Goal: Task Accomplishment & Management: Complete application form

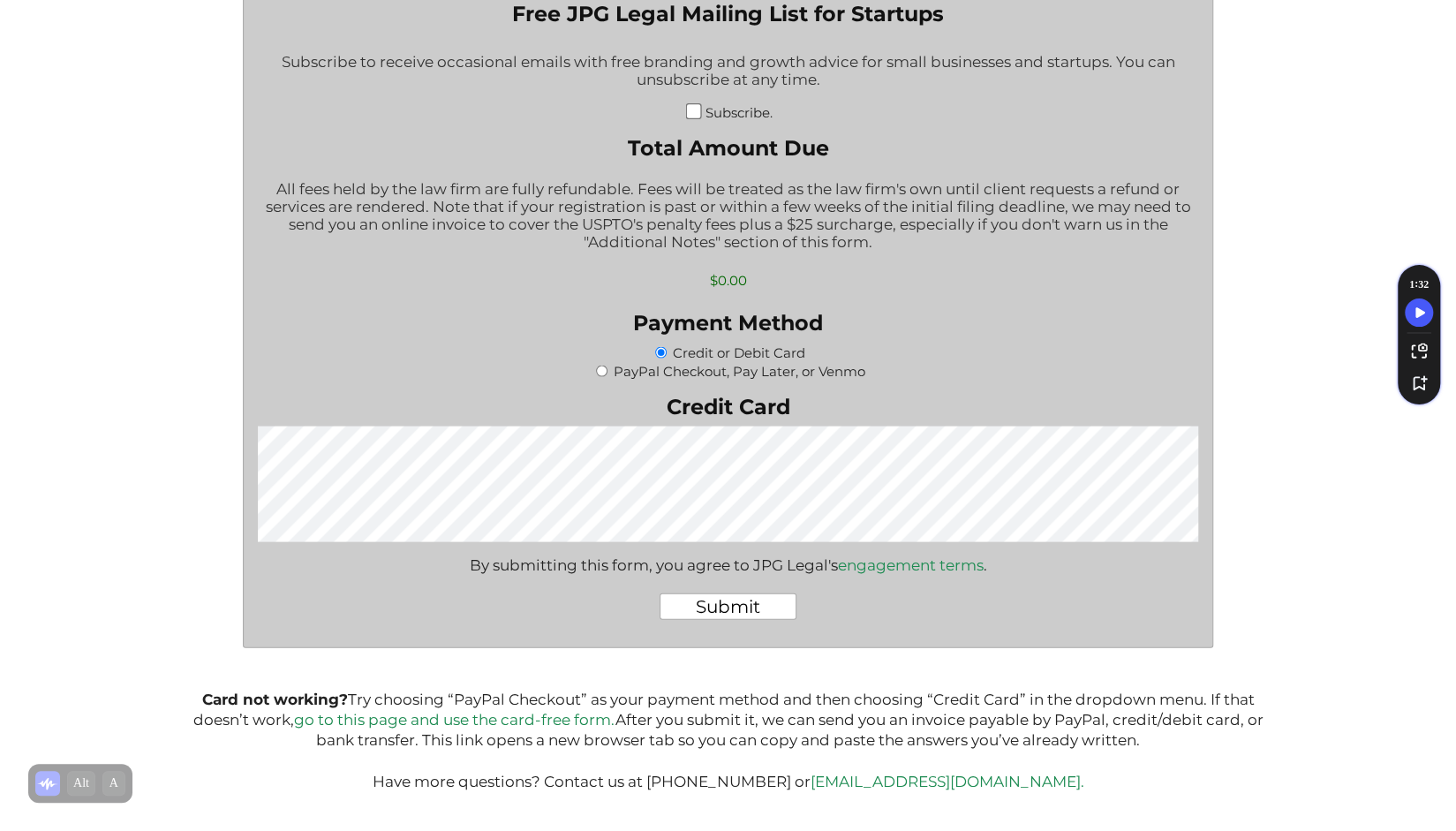
scroll to position [2175, 0]
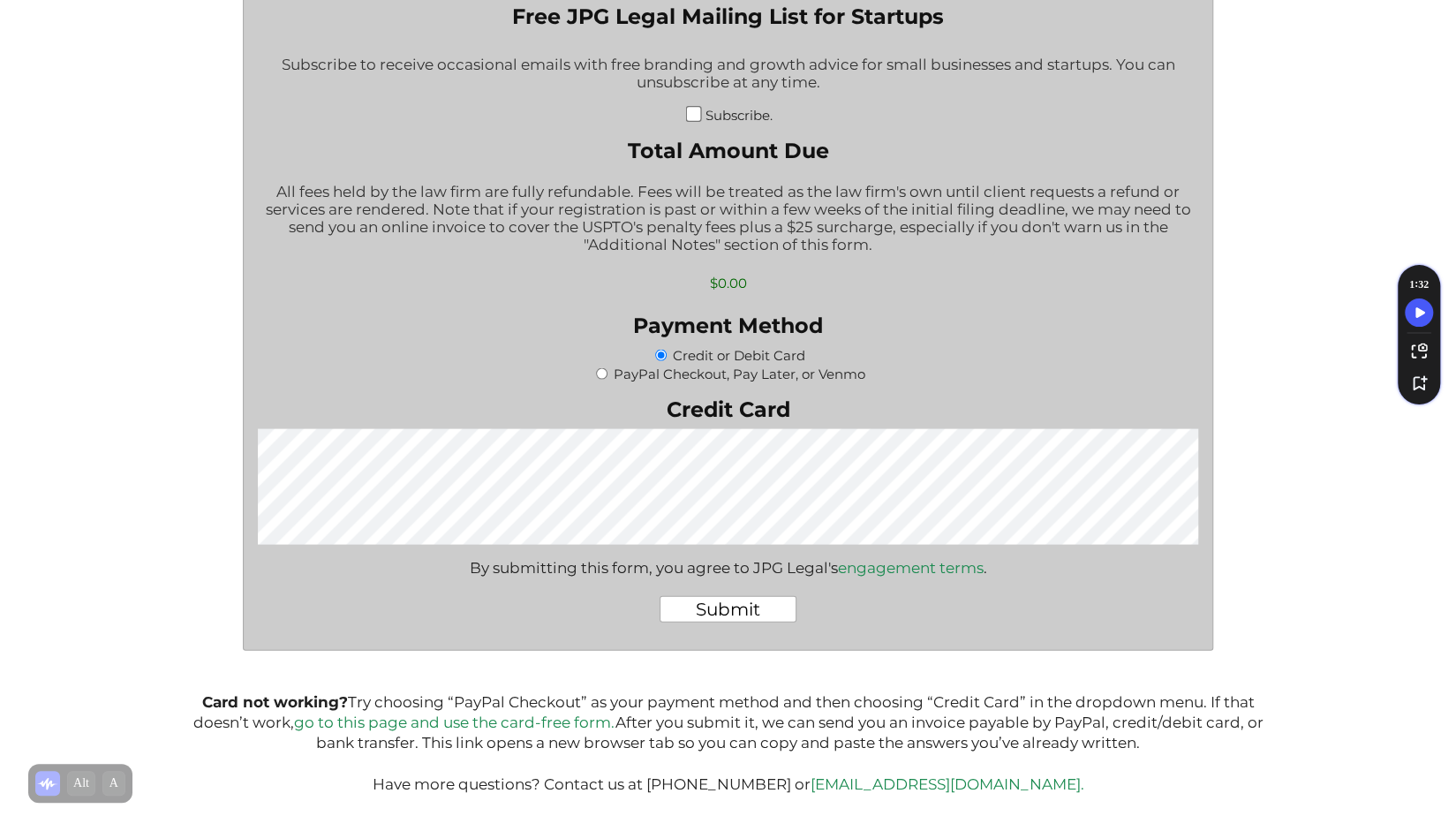
click at [604, 379] on input "PayPal Checkout, Pay Later, or Venmo" at bounding box center [602, 373] width 12 height 12
radio input "true"
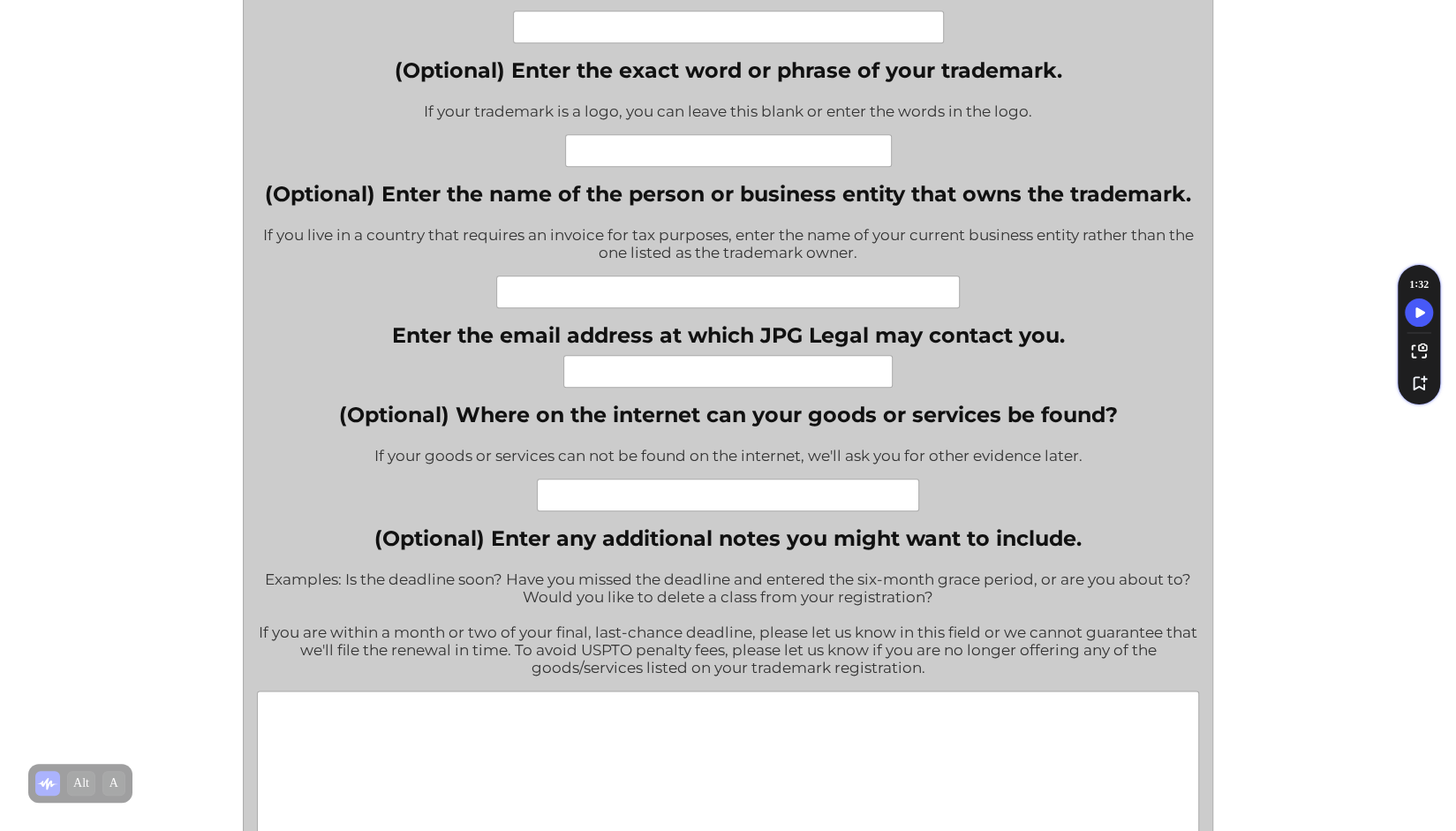
scroll to position [972, 0]
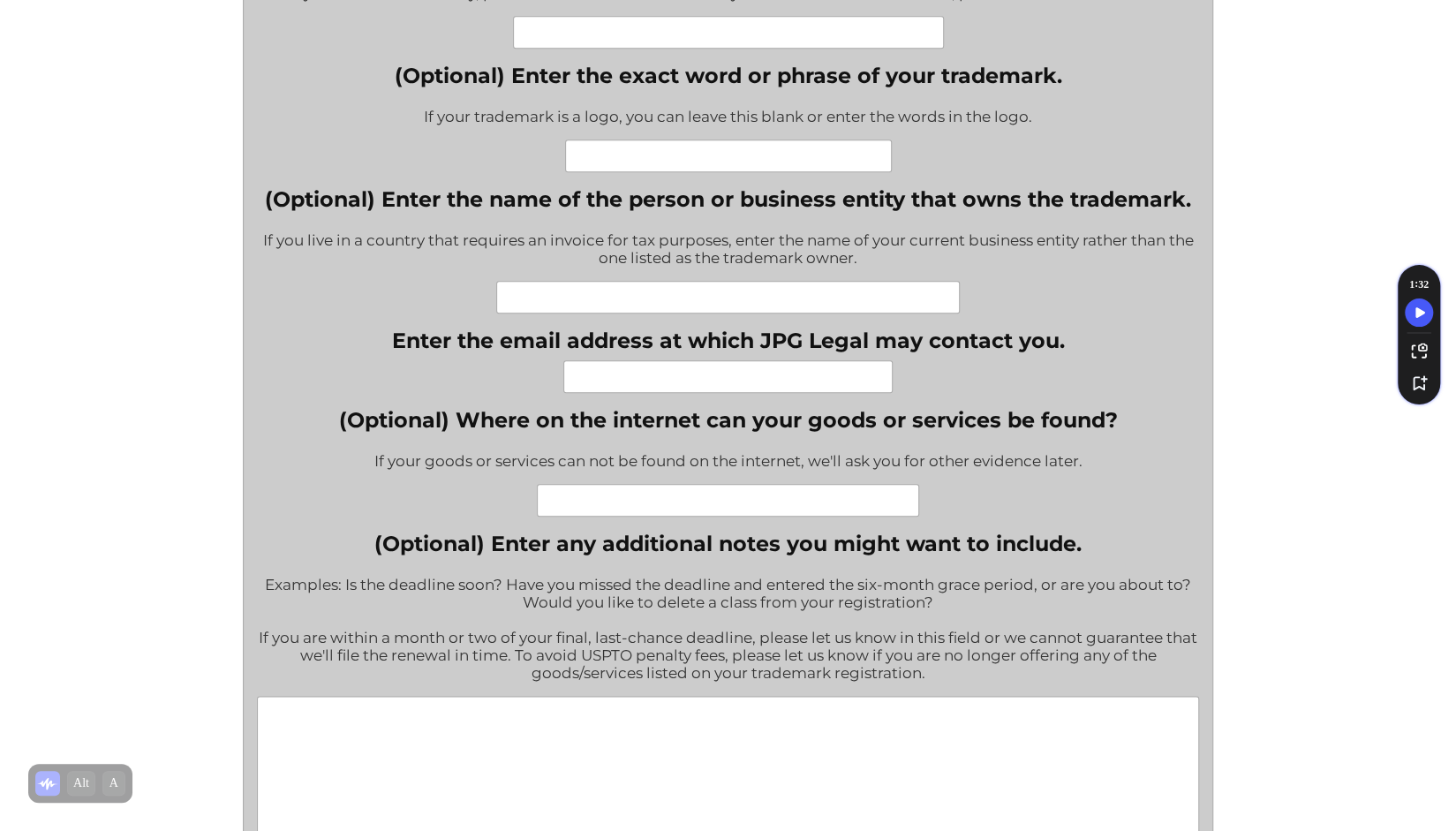
click at [792, 377] on input "Enter the email address at which JPG Legal may contact you." at bounding box center [728, 376] width 330 height 33
type input "[EMAIL_ADDRESS][DOMAIN_NAME]"
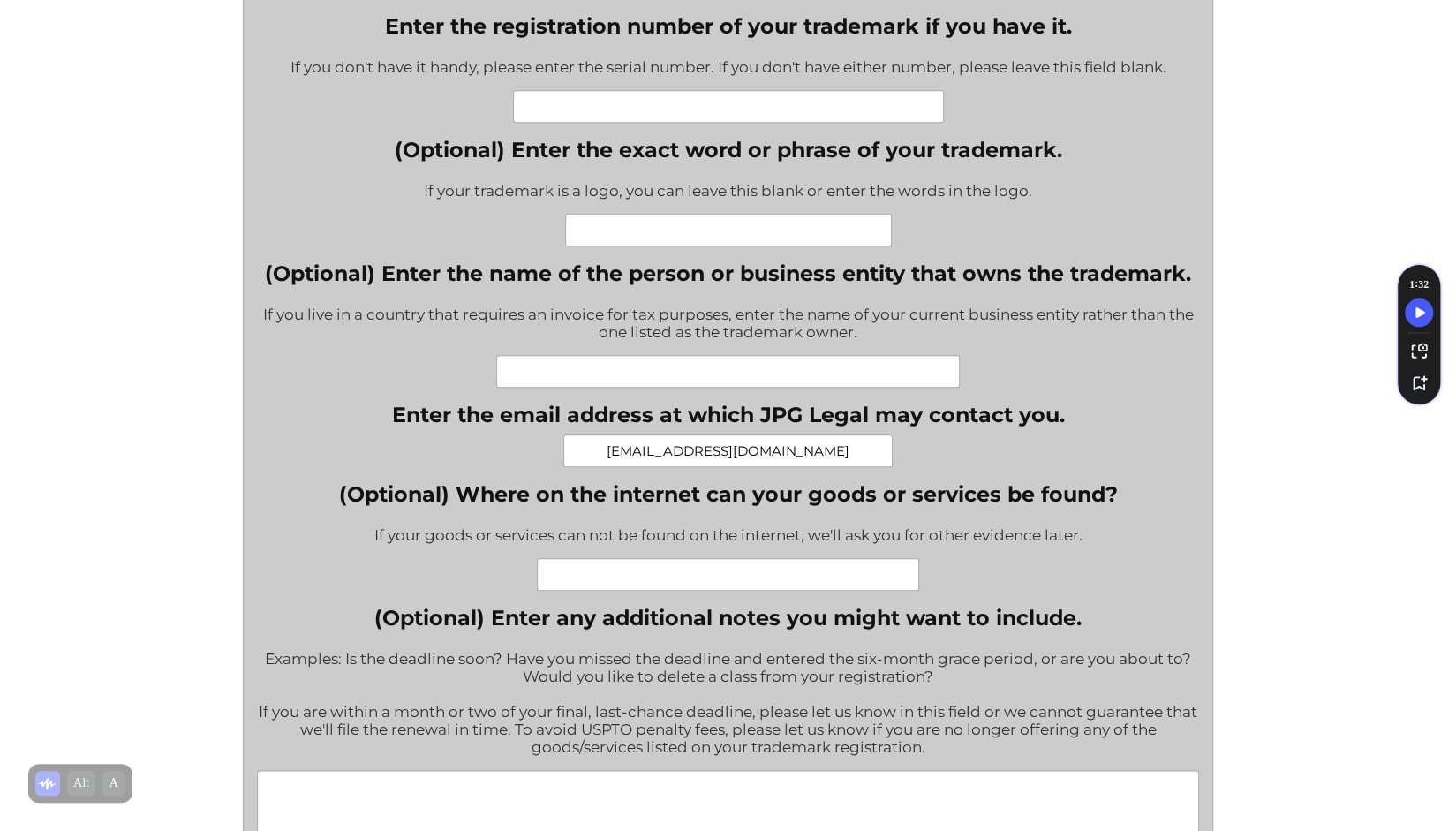
scroll to position [884, 0]
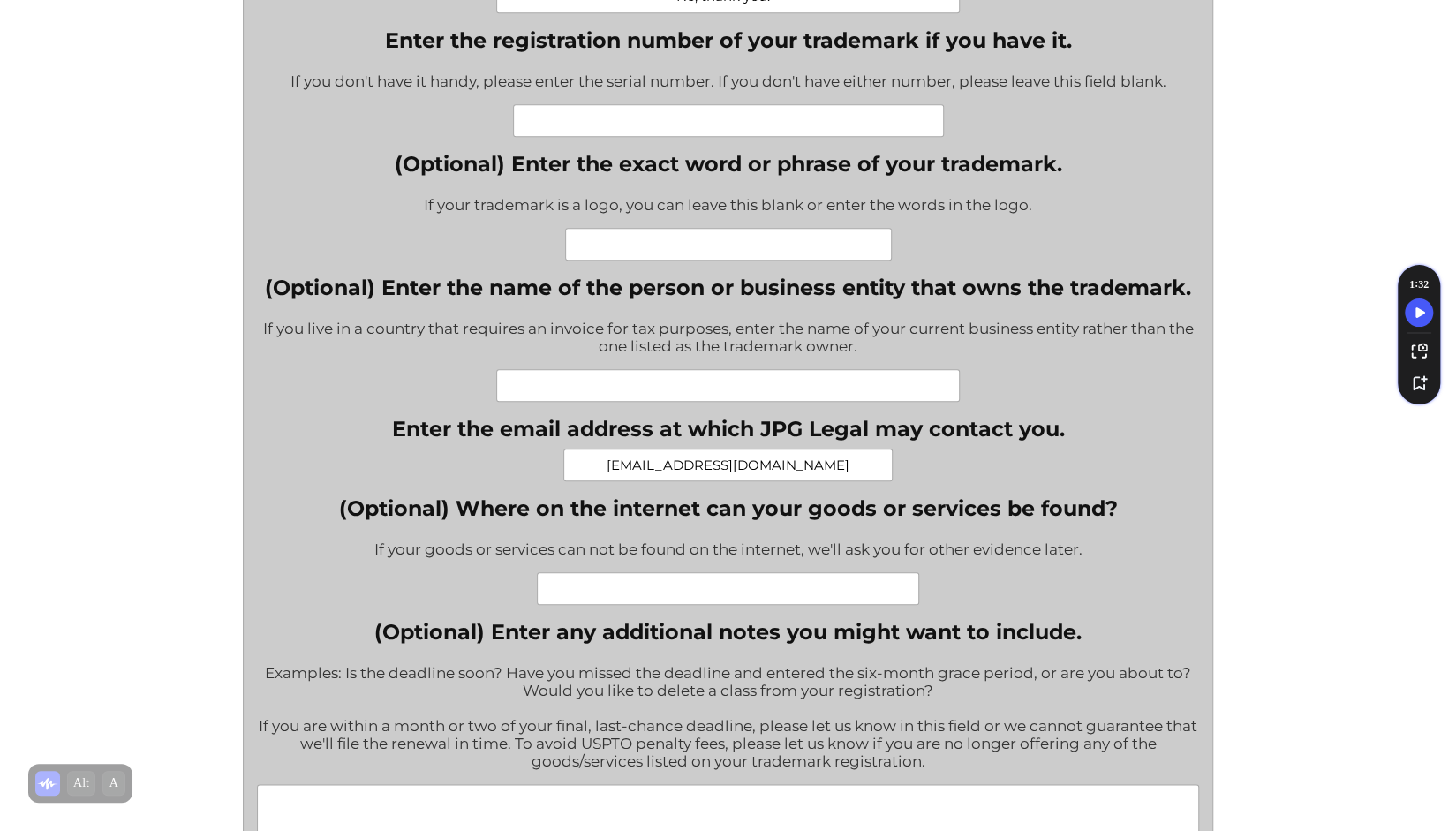
click at [727, 392] on input "(Optional) Enter the name of the person or business entity that owns the tradem…" at bounding box center [728, 385] width 463 height 33
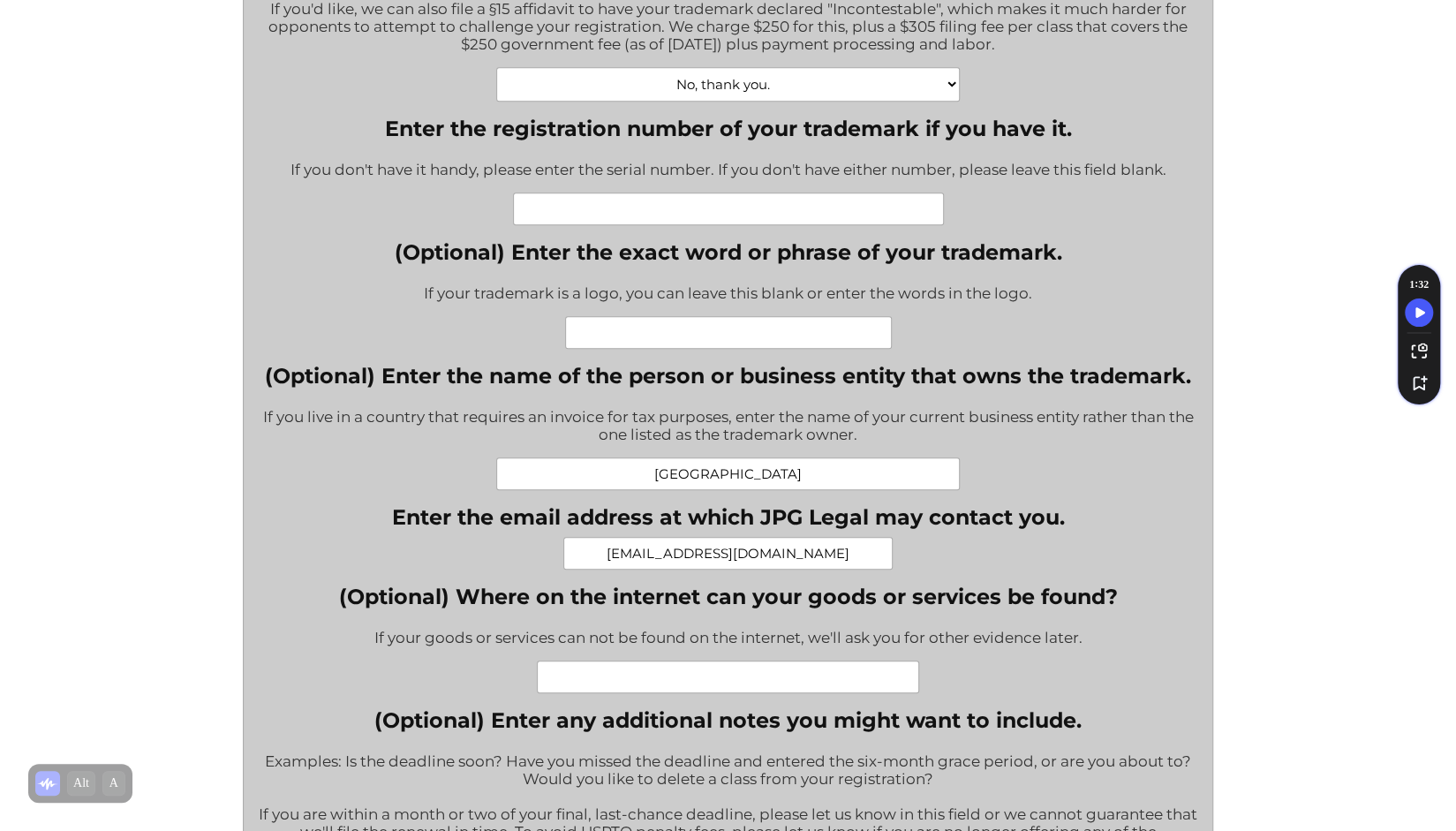
scroll to position [765, 0]
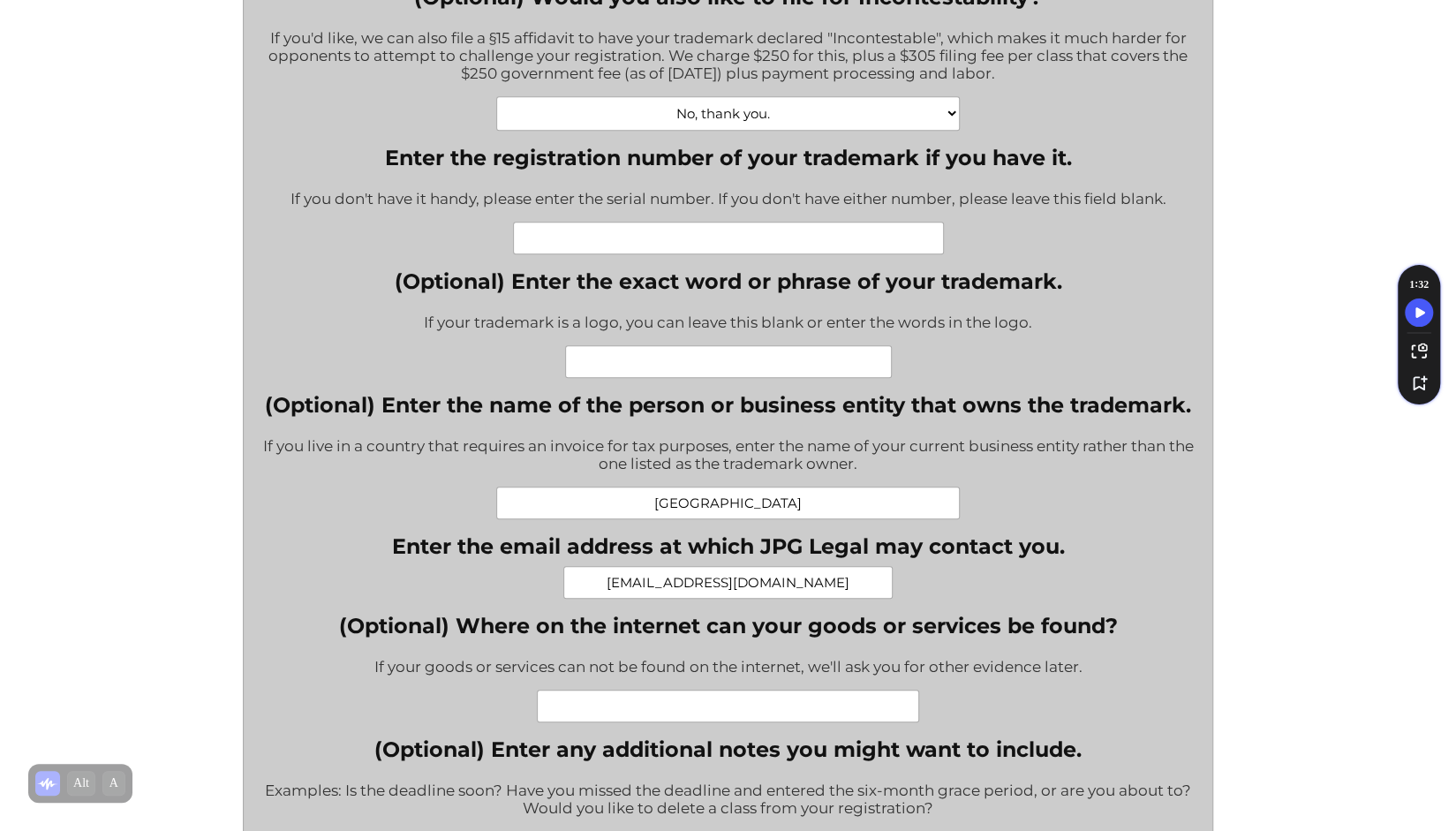
type input "[GEOGRAPHIC_DATA]"
click at [786, 250] on input "Enter the registration number of your trademark if you have it." at bounding box center [728, 237] width 431 height 33
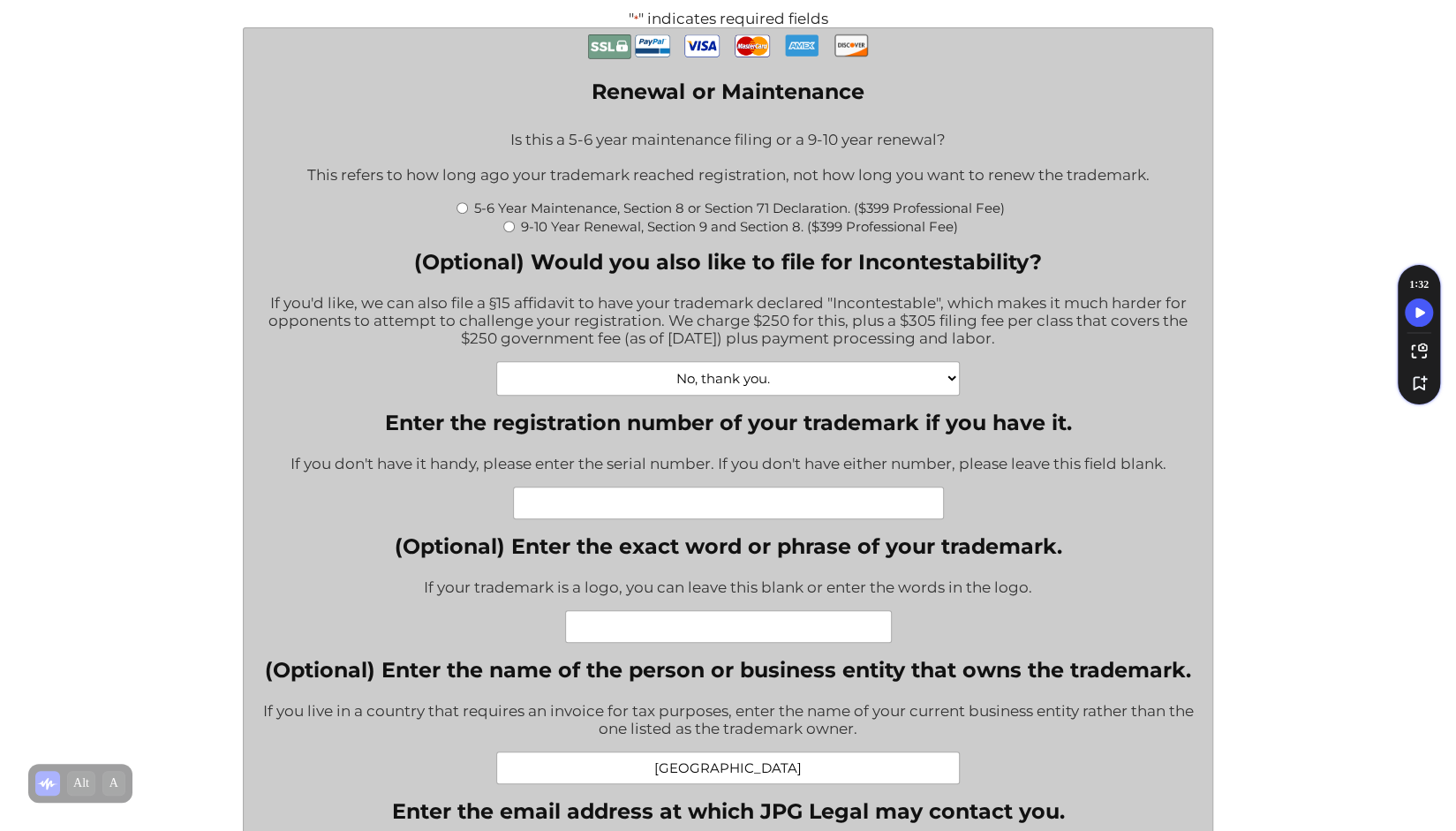
scroll to position [472, 0]
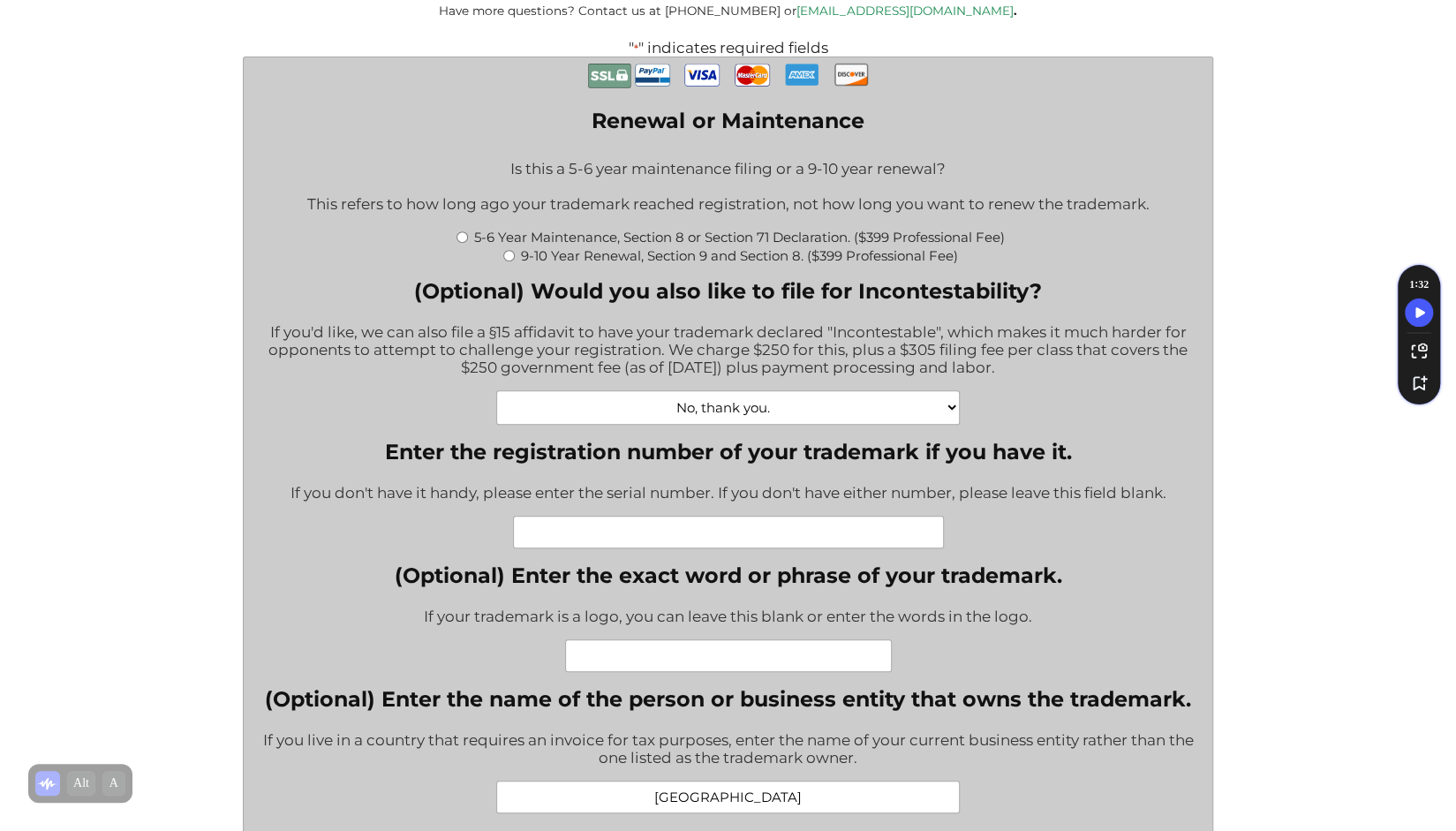
click at [949, 421] on select "No, thank you. Yes, Incontestability for one class. ($555) Yes, Incontestabilit…" at bounding box center [728, 407] width 463 height 35
click at [939, 425] on select "No, thank you. Yes, Incontestability for one class. ($555) Yes, Incontestabilit…" at bounding box center [728, 407] width 463 height 35
select select "Yes, Incontestability for two classes. ($860)|860"
click at [496, 399] on select "No, thank you. Yes, Incontestability for one class. ($555) Yes, Incontestabilit…" at bounding box center [728, 407] width 463 height 35
type input "$860.00"
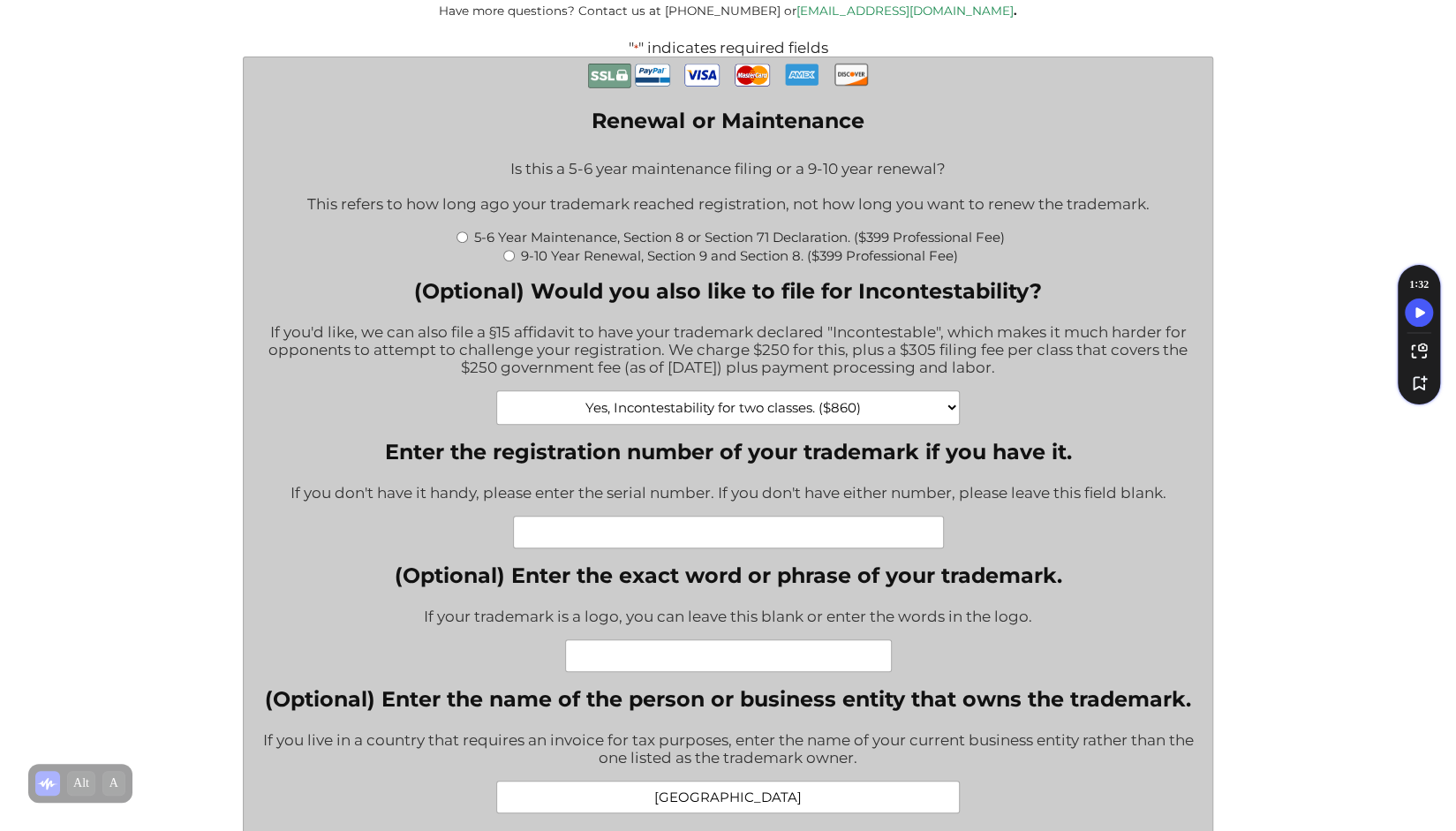
click at [915, 420] on select "No, thank you. Yes, Incontestability for one class. ($555) Yes, Incontestabilit…" at bounding box center [728, 407] width 463 height 35
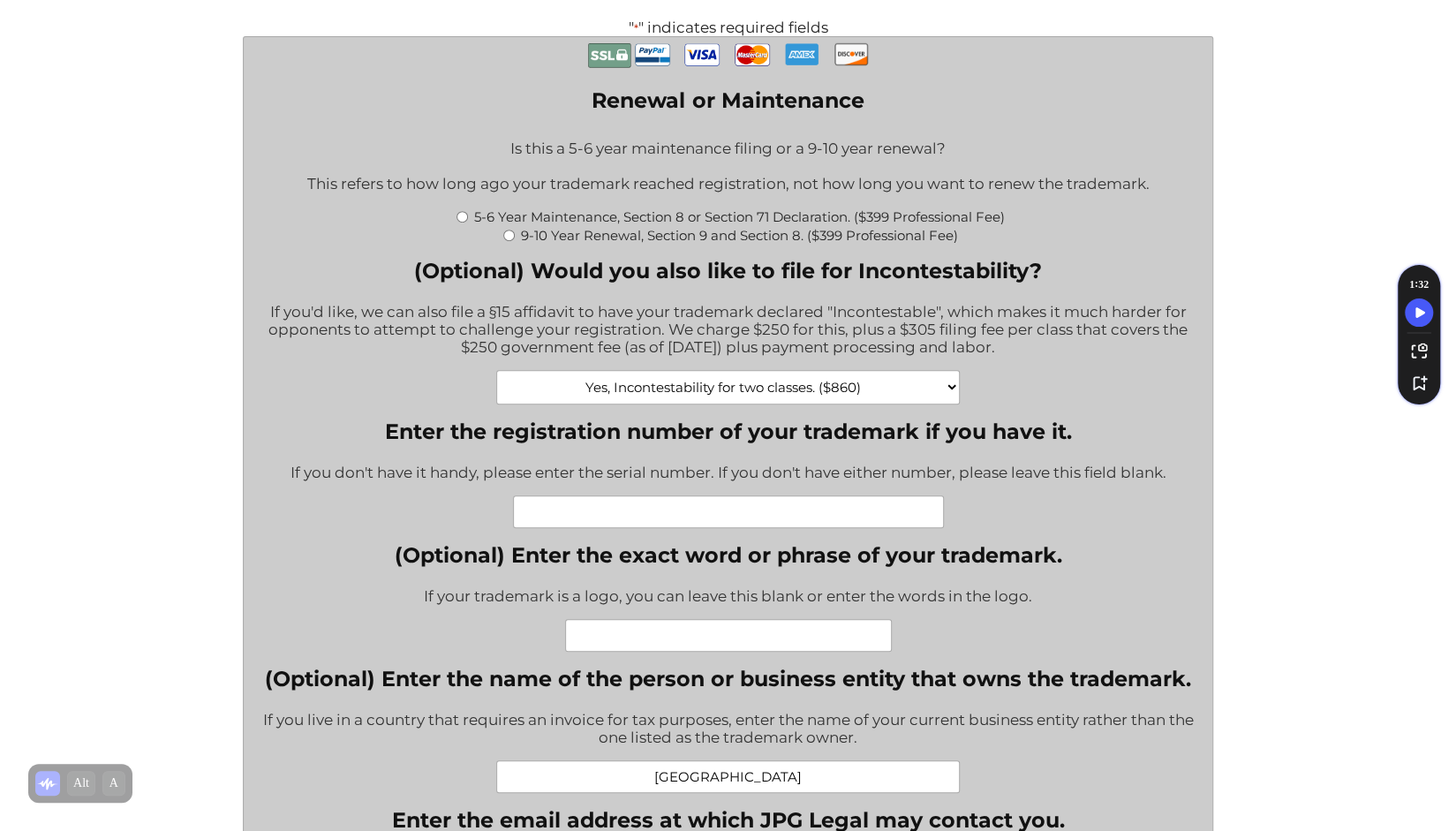
scroll to position [469, 0]
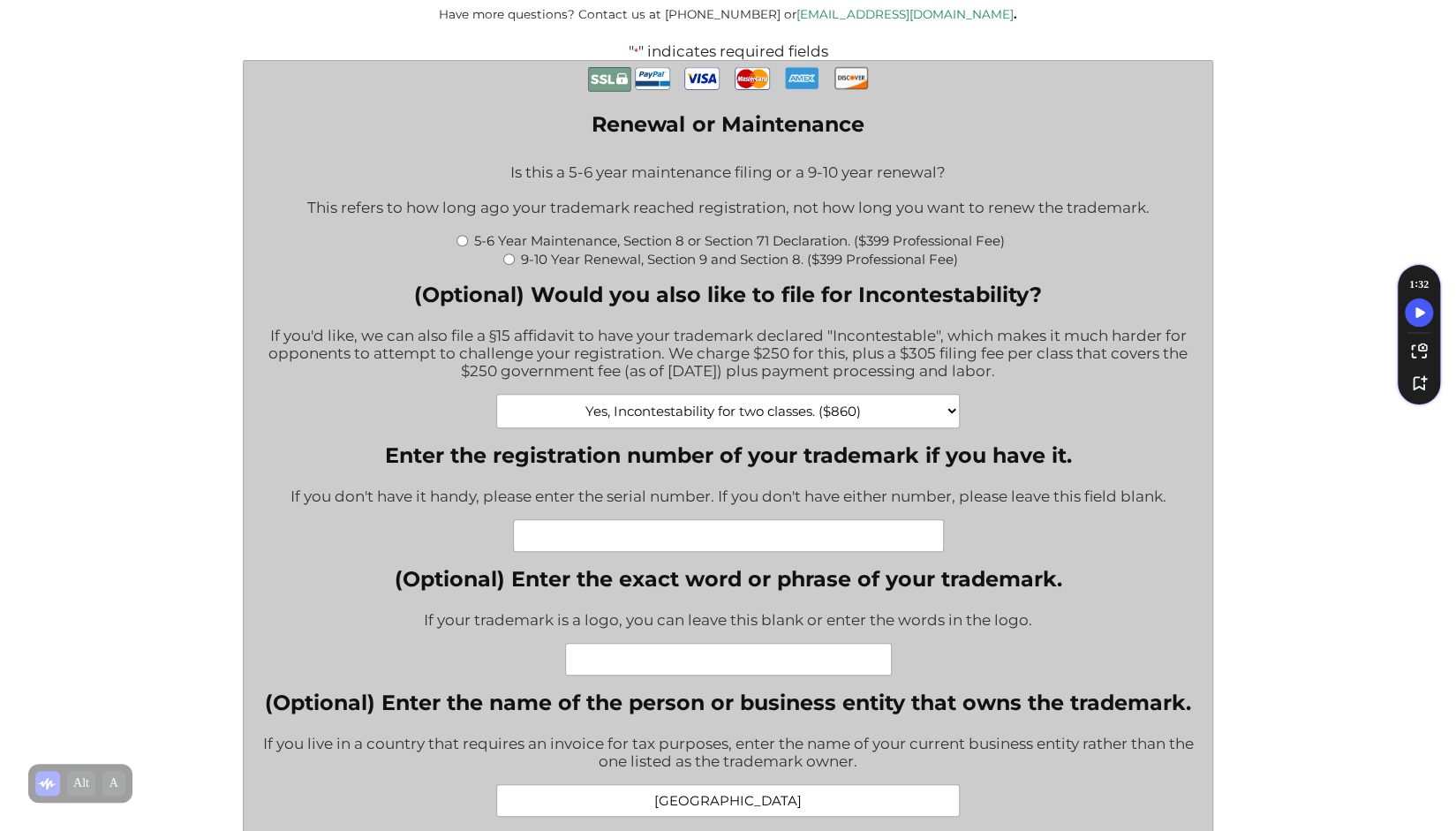
click at [925, 424] on select "No, thank you. Yes, Incontestability for one class. ($555) Yes, Incontestabilit…" at bounding box center [728, 411] width 463 height 35
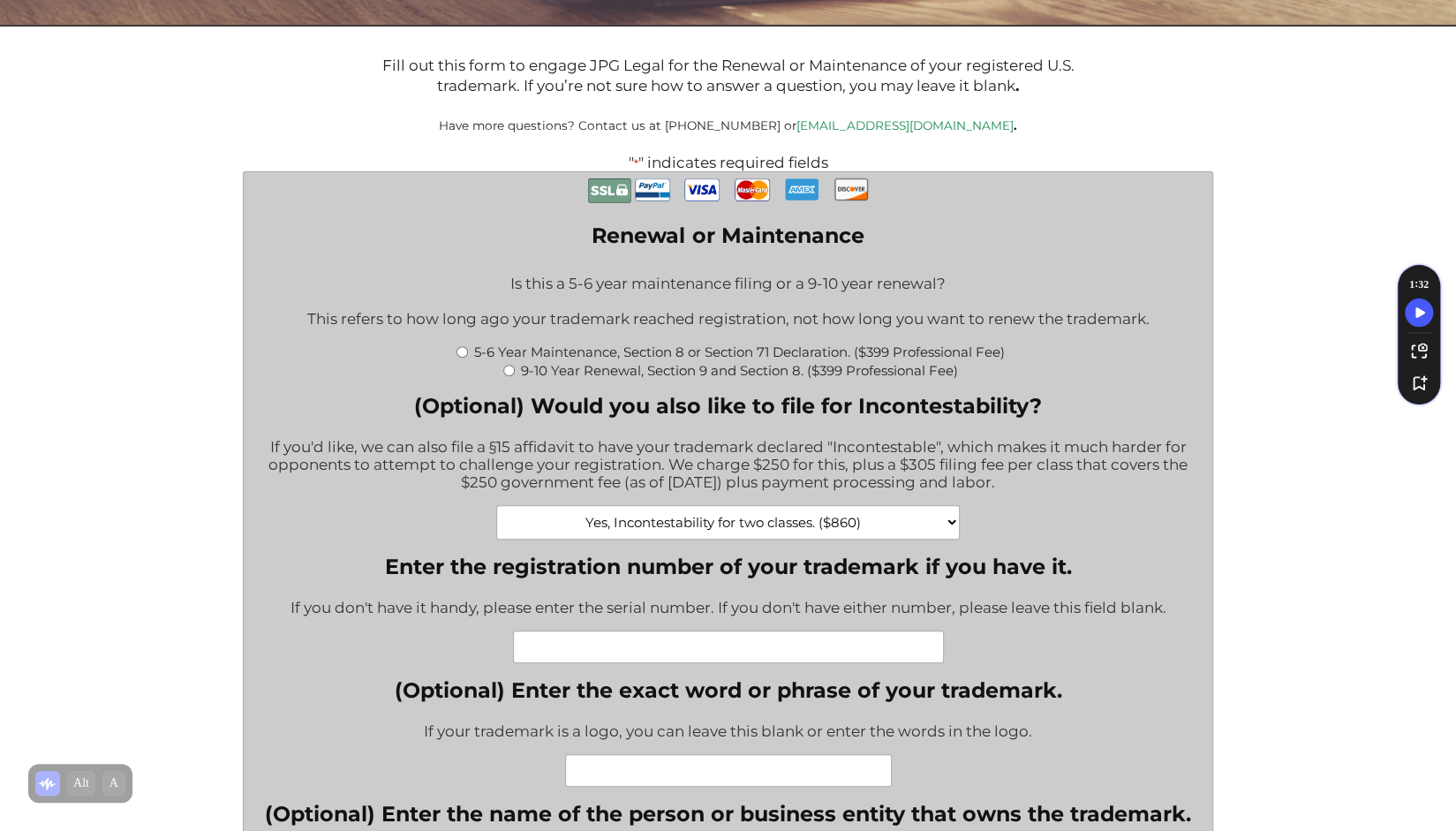
scroll to position [350, 0]
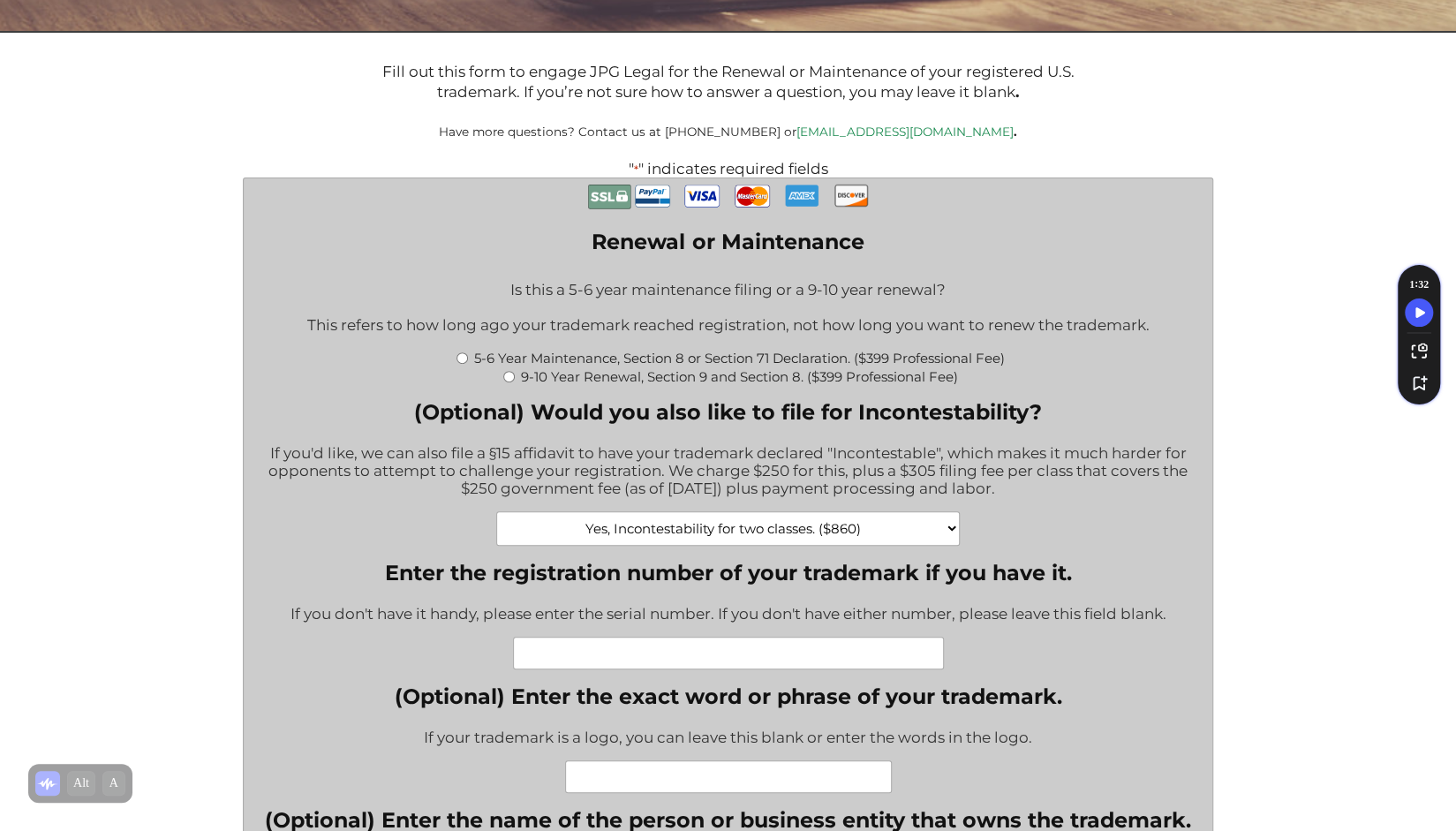
drag, startPoint x: 460, startPoint y: 364, endPoint x: 458, endPoint y: 379, distance: 15.1
click at [458, 379] on div "5-6 Year Maintenance, Section 8 or Section 71 Declaration. ($399 Professional F…" at bounding box center [728, 366] width 941 height 37
click at [459, 364] on input "5-6 Year Maintenance, Section 8 or Section 71 Declaration. ($399 Professional F…" at bounding box center [463, 358] width 12 height 12
radio input "true"
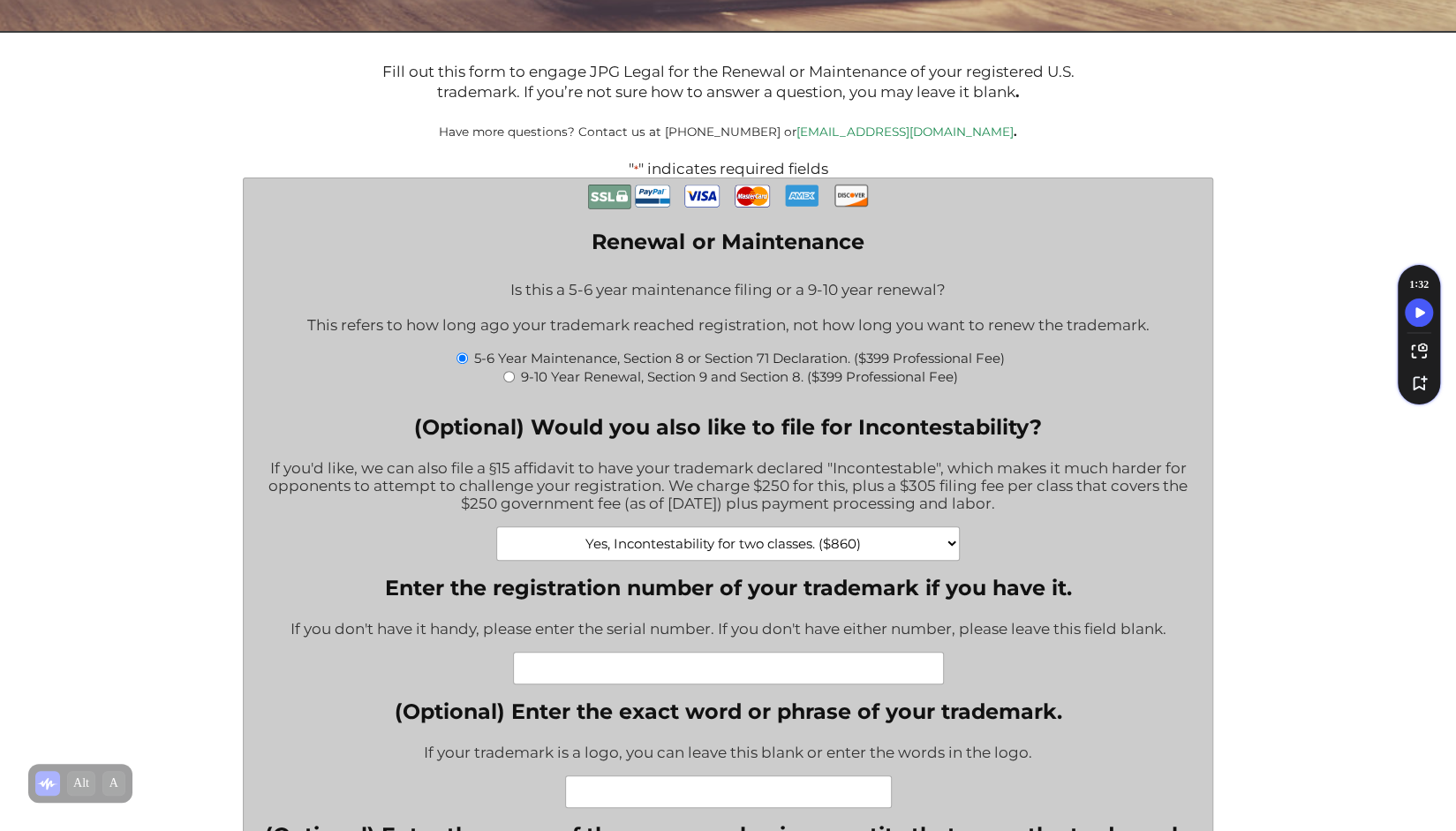
type input "$1,634.00"
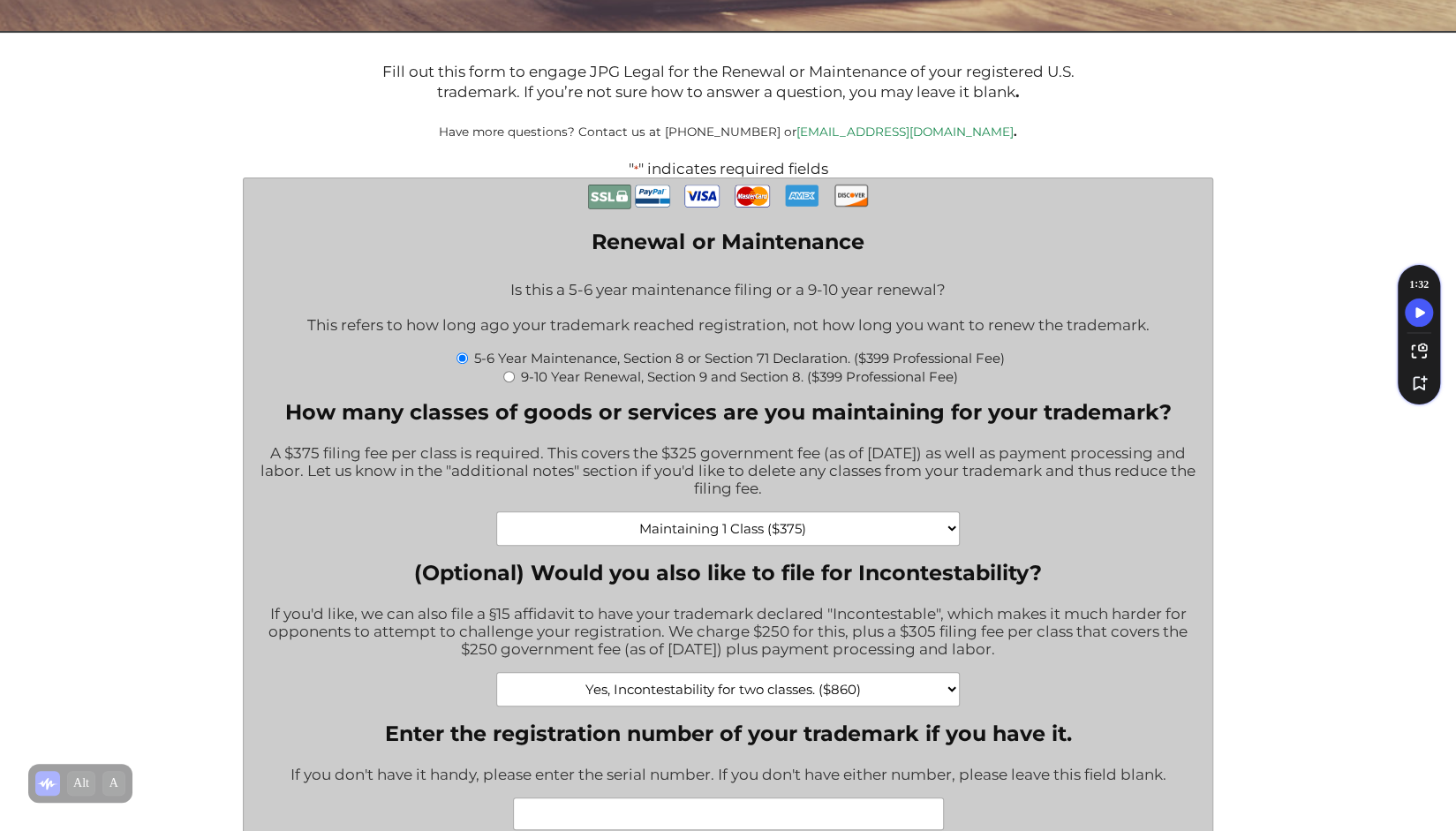
click at [949, 538] on select "Maintaining 1 Class ($375) Maintaining 2 Classes ($750) Maintaining 3 Classes (…" at bounding box center [728, 528] width 463 height 35
select select "Maintaining 2 Classes ($750)|750"
click at [496, 520] on select "Maintaining 1 Class ($375) Maintaining 2 Classes ($750) Maintaining 3 Classes (…" at bounding box center [728, 528] width 463 height 35
type input "$2,009.00"
click at [1037, 480] on div "A $375 filing fee per class is required. This covers the $325 government fee (a…" at bounding box center [728, 472] width 941 height 78
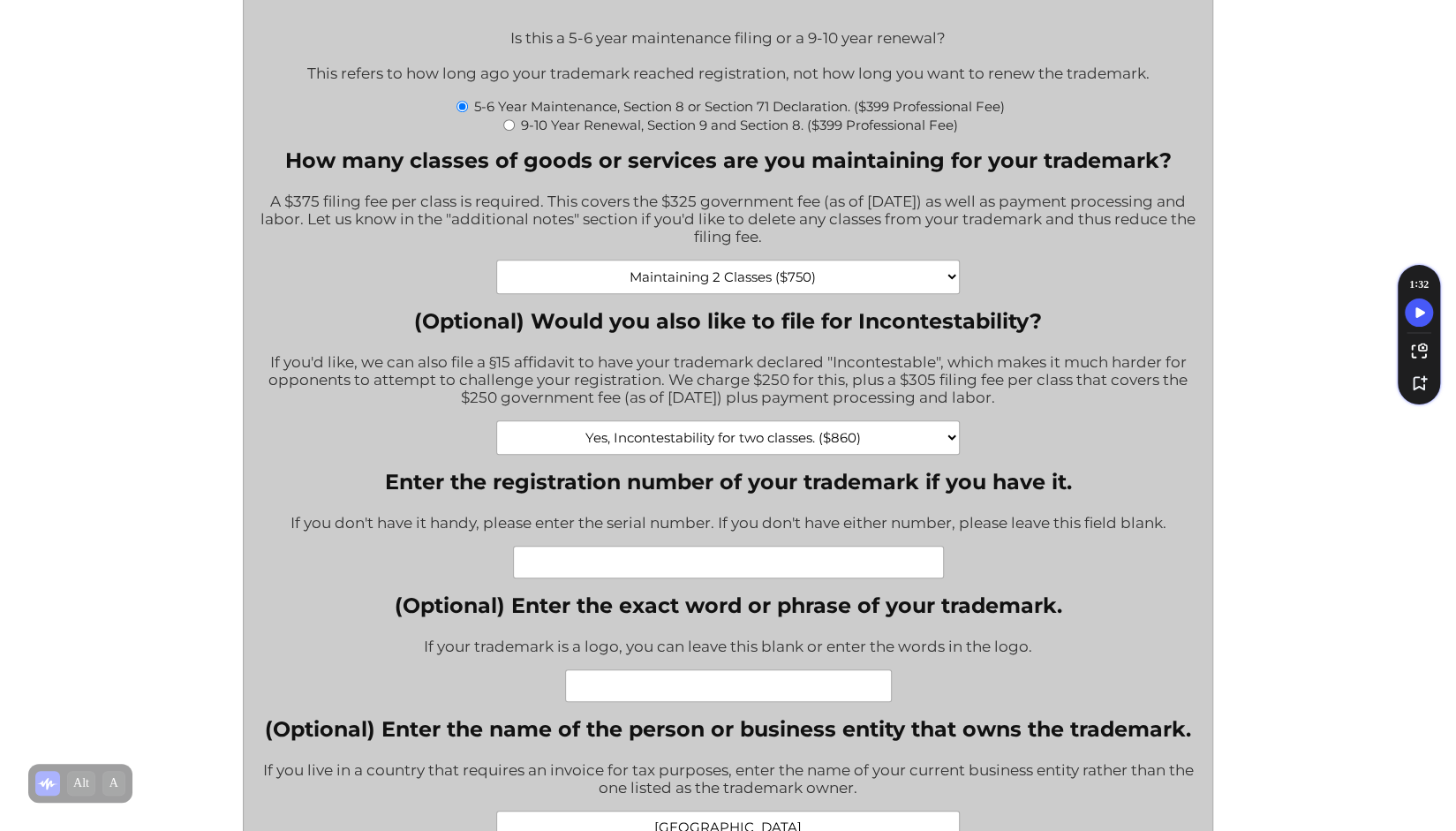
scroll to position [616, 0]
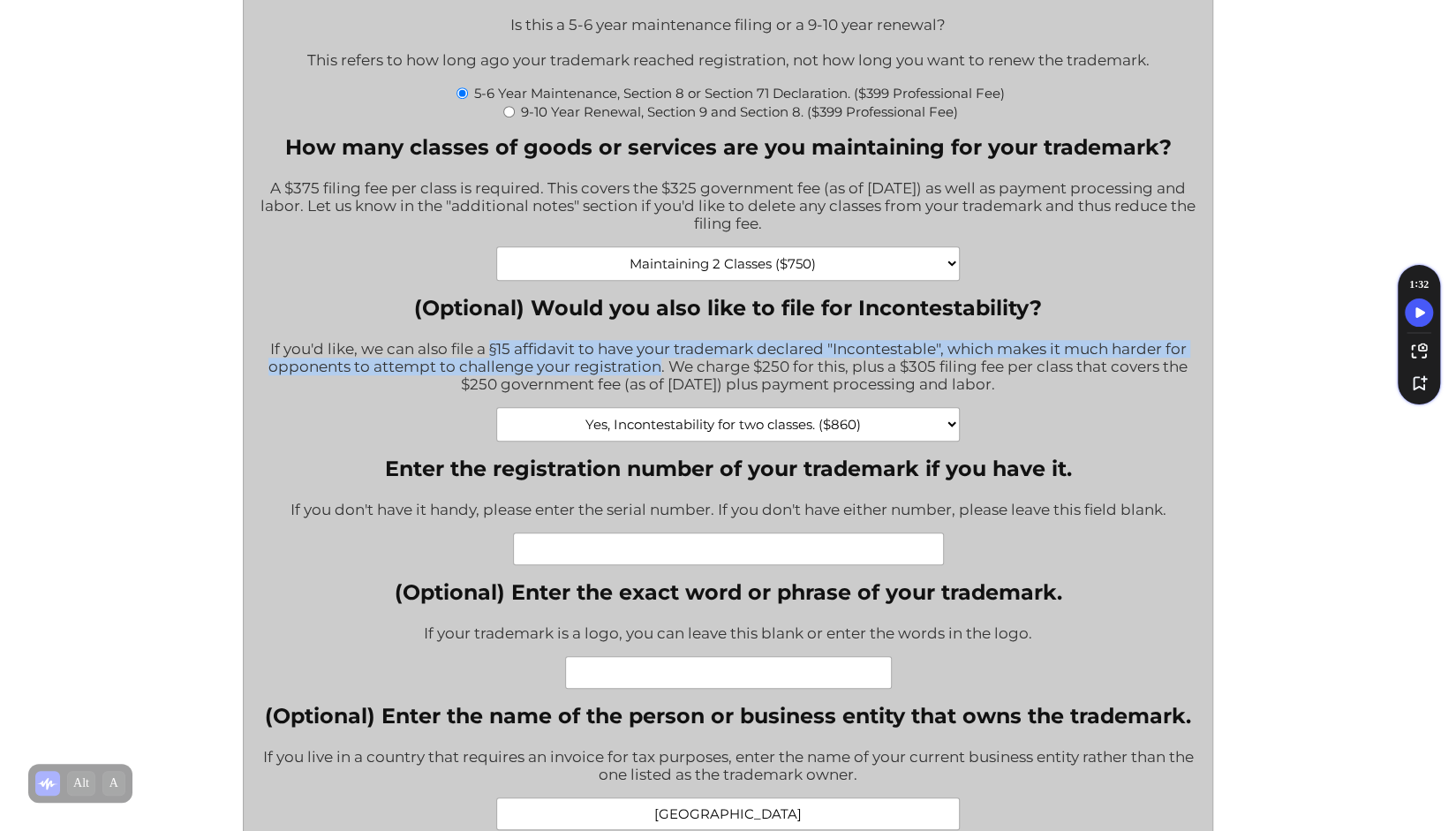
drag, startPoint x: 488, startPoint y: 357, endPoint x: 660, endPoint y: 380, distance: 173.5
click at [660, 380] on div "If you'd like, we can also file a §15 affidavit to have your trademark declared…" at bounding box center [728, 367] width 941 height 78
drag, startPoint x: 661, startPoint y: 377, endPoint x: 451, endPoint y: 361, distance: 210.6
click at [451, 361] on div "If you'd like, we can also file a §15 affidavit to have your trademark declared…" at bounding box center [728, 367] width 941 height 78
copy div "file a §15 affidavit to have your trademark declared "Incontestable", which mak…"
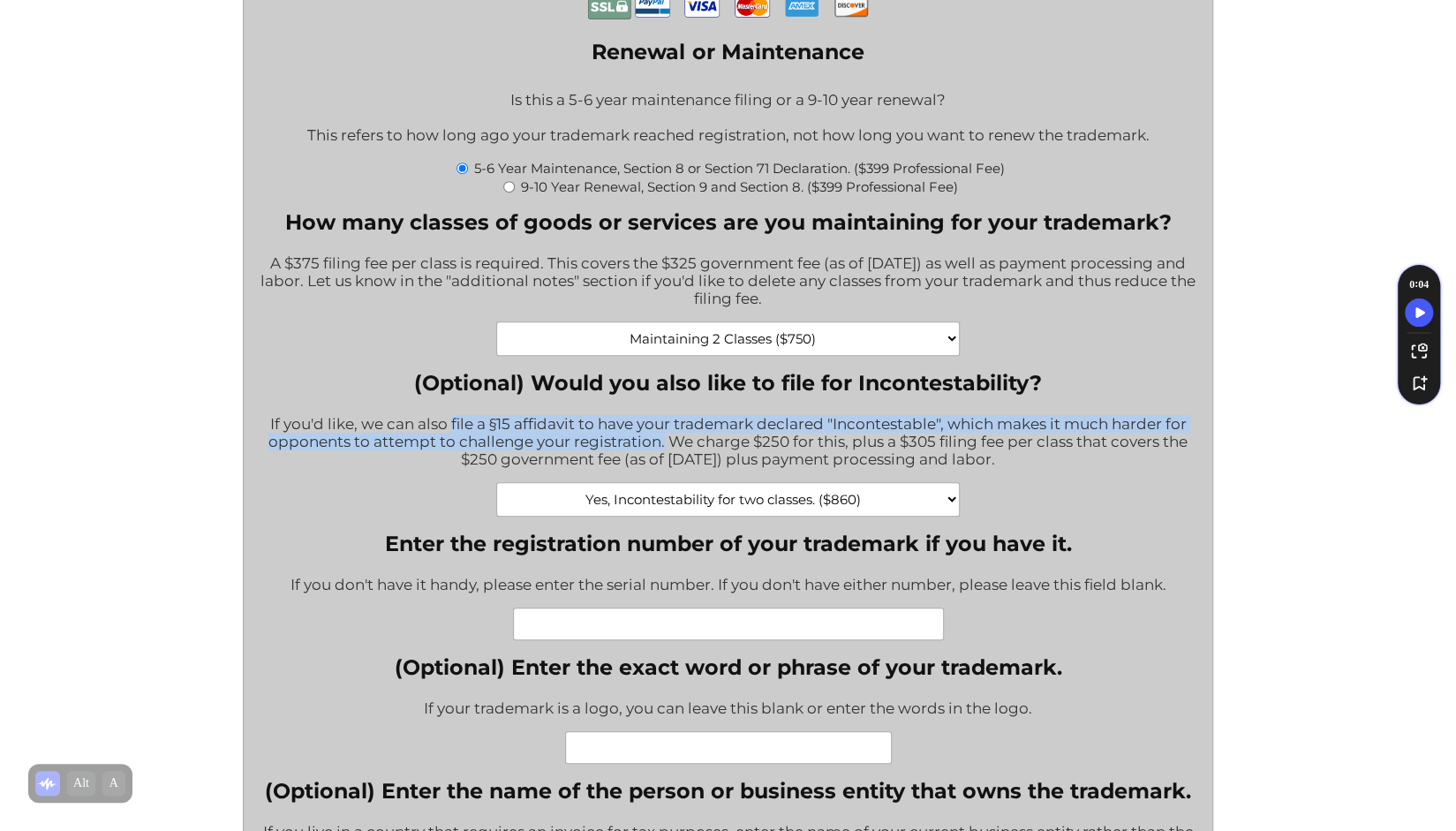
scroll to position [533, 0]
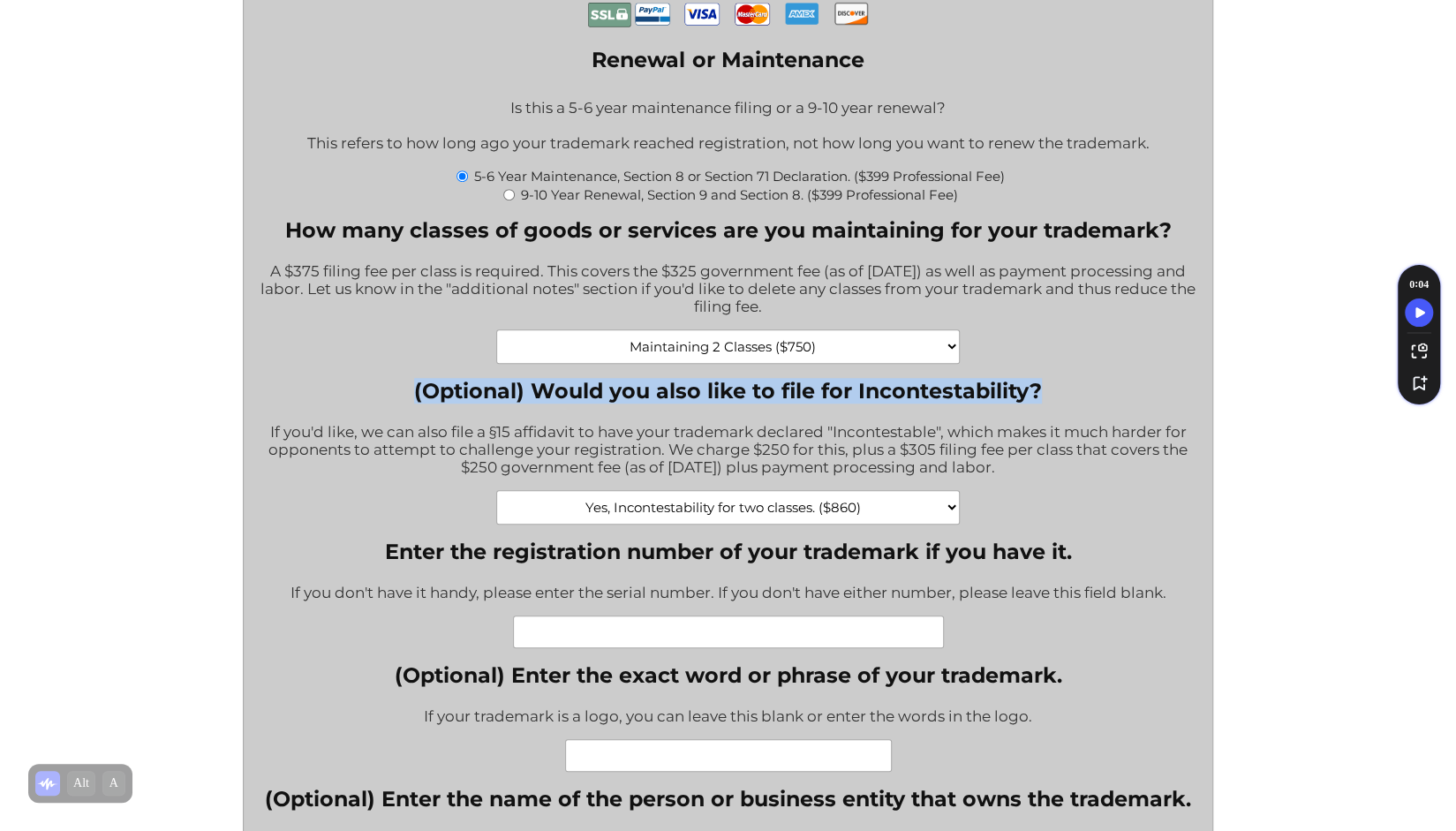
drag, startPoint x: 1051, startPoint y: 399, endPoint x: 407, endPoint y: 398, distance: 644.0
click at [407, 398] on label "(Optional) Would you also like to file for Incontestability?" at bounding box center [728, 391] width 941 height 26
copy label "(Optional) Would you also like to file for Incontestability?"
